Goal: Navigation & Orientation: Find specific page/section

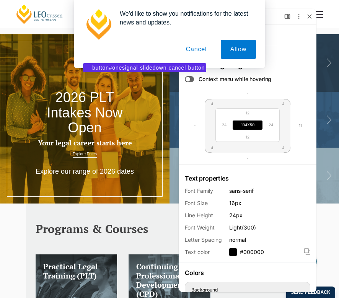
click at [194, 50] on button "Cancel" at bounding box center [196, 49] width 40 height 19
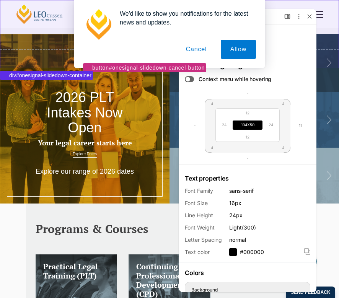
click at [303, 18] on div "We'd like to show you notifications for the latest news and updates. Allow Canc…" at bounding box center [169, 34] width 339 height 68
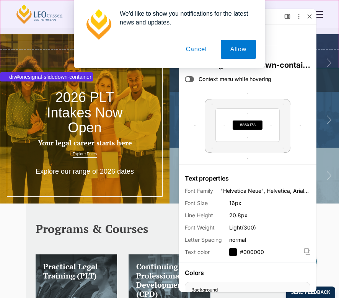
click at [309, 17] on div "We'd like to show you notifications for the latest news and updates. Allow Canc…" at bounding box center [169, 34] width 339 height 68
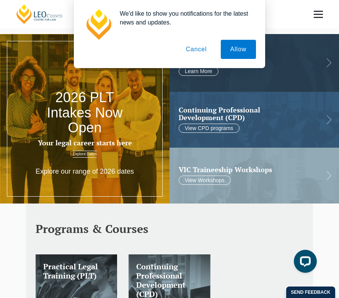
click at [191, 49] on button "Cancel" at bounding box center [196, 49] width 40 height 19
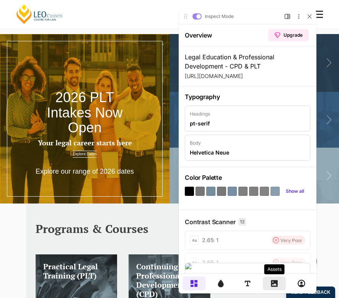
click at [276, 287] on icon at bounding box center [275, 284] width 8 height 8
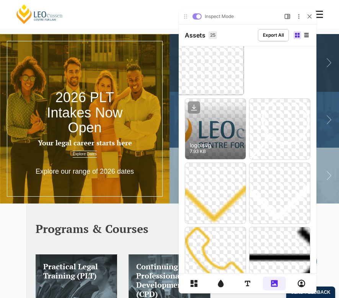
scroll to position [552, 0]
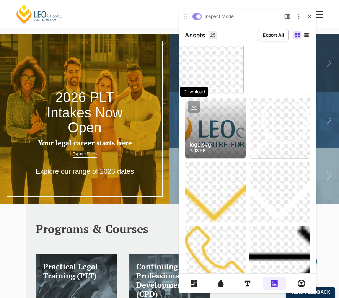
click at [193, 109] on icon at bounding box center [193, 109] width 5 height 0
